Goal: Transaction & Acquisition: Purchase product/service

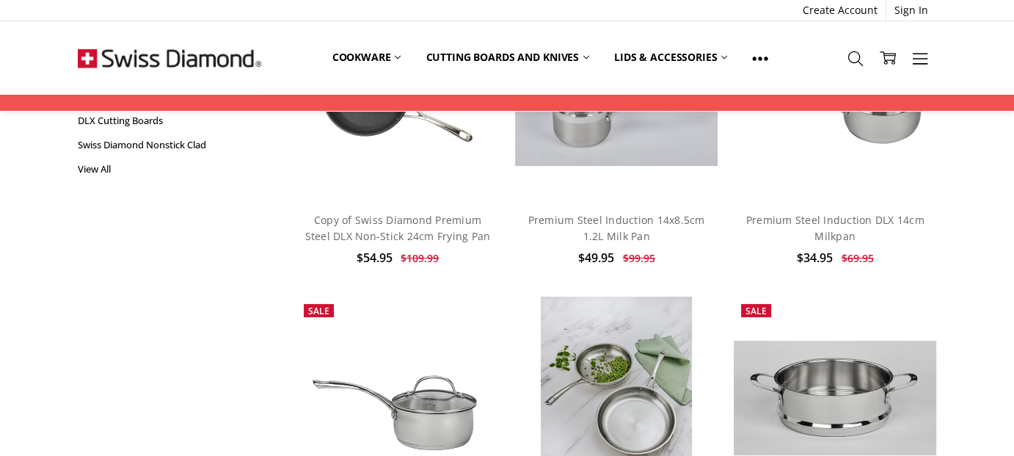
scroll to position [244, 0]
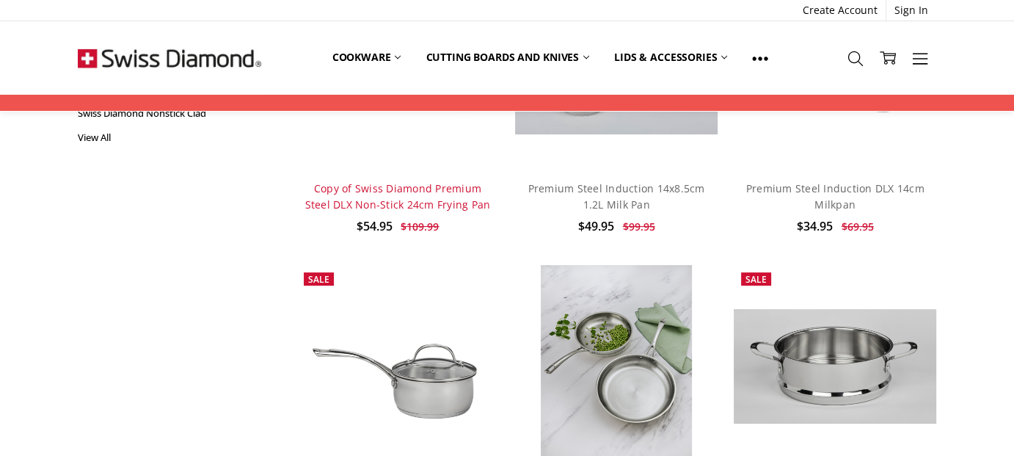
click at [412, 196] on link "Copy of Swiss Diamond Premium Steel DLX Non-Stick 24cm Frying Pan" at bounding box center [398, 196] width 186 height 30
